Goal: Task Accomplishment & Management: Complete application form

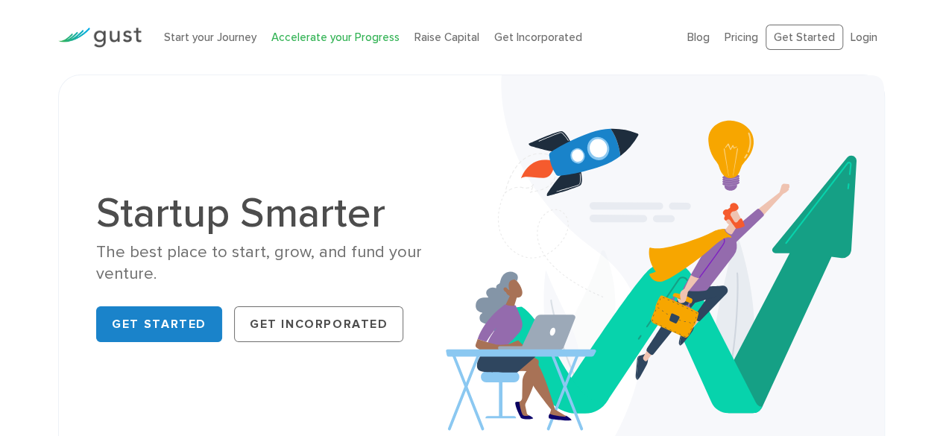
click at [338, 38] on link "Accelerate your Progress" at bounding box center [335, 37] width 128 height 13
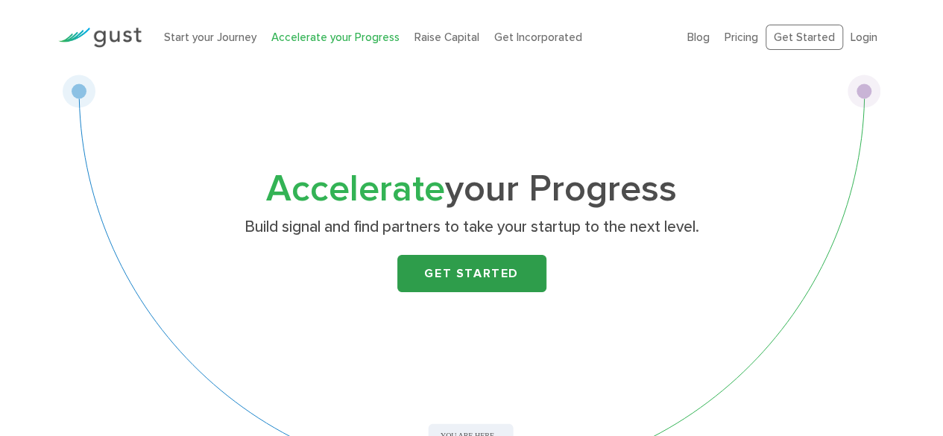
click at [520, 267] on link "Get Started" at bounding box center [471, 273] width 149 height 37
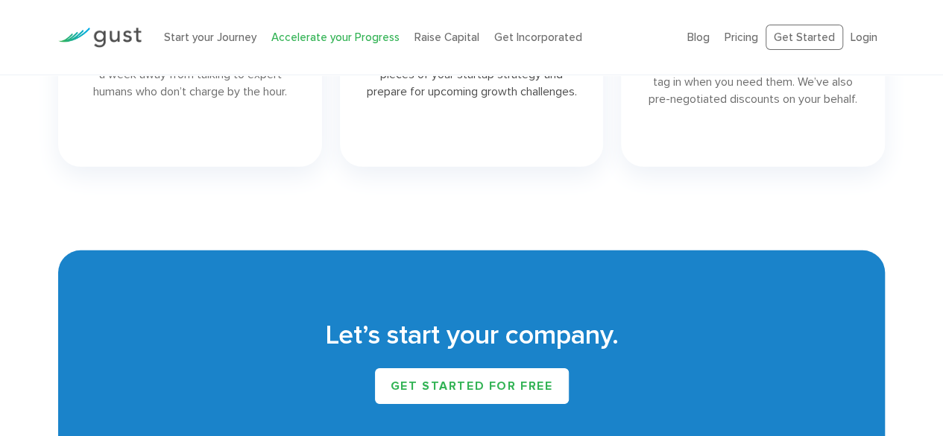
scroll to position [2608, 0]
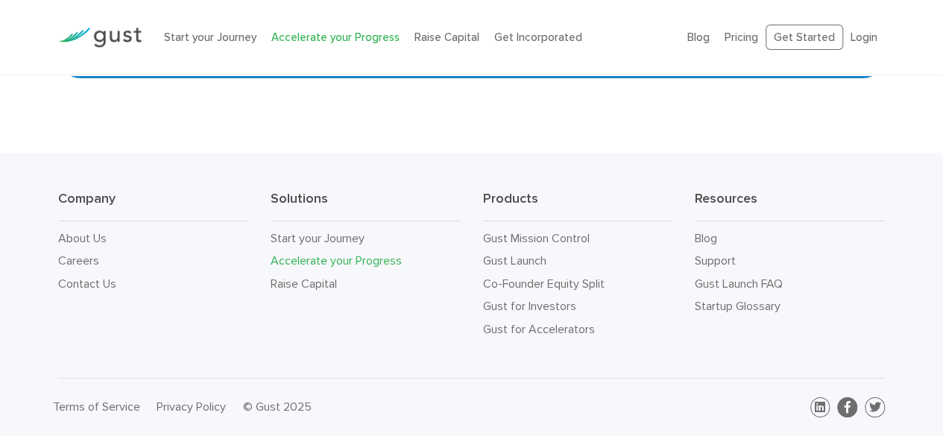
click at [841, 408] on link at bounding box center [847, 407] width 20 height 20
